Goal: Find specific page/section: Find specific page/section

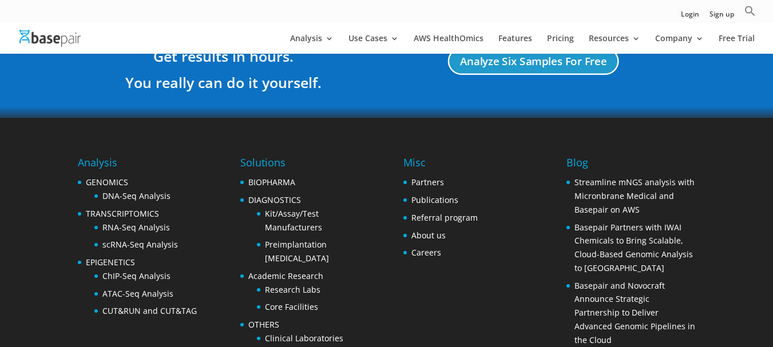
scroll to position [2329, 0]
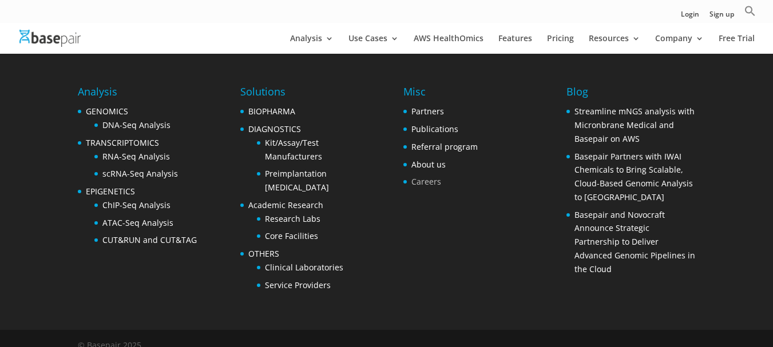
click at [415, 183] on link "Careers" at bounding box center [426, 181] width 30 height 11
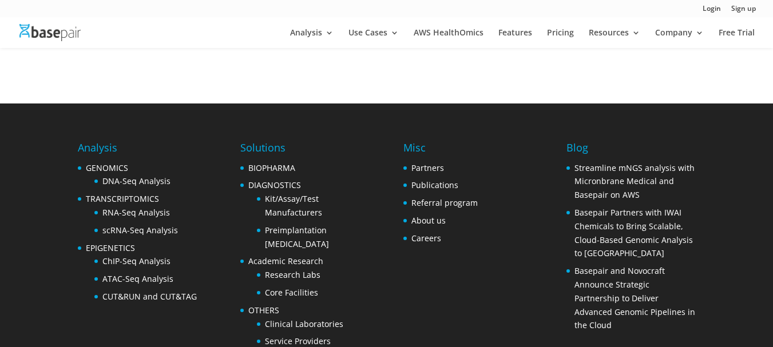
scroll to position [528, 0]
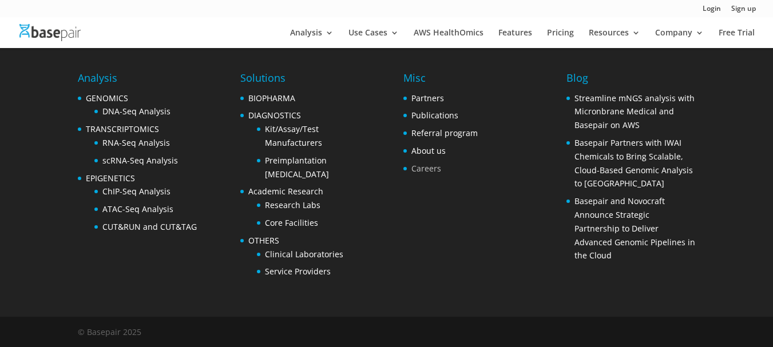
click at [430, 169] on link "Careers" at bounding box center [426, 168] width 30 height 11
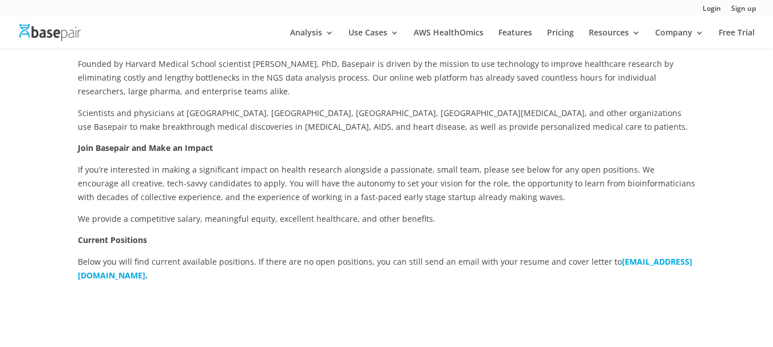
scroll to position [80, 0]
